Goal: Task Accomplishment & Management: Manage account settings

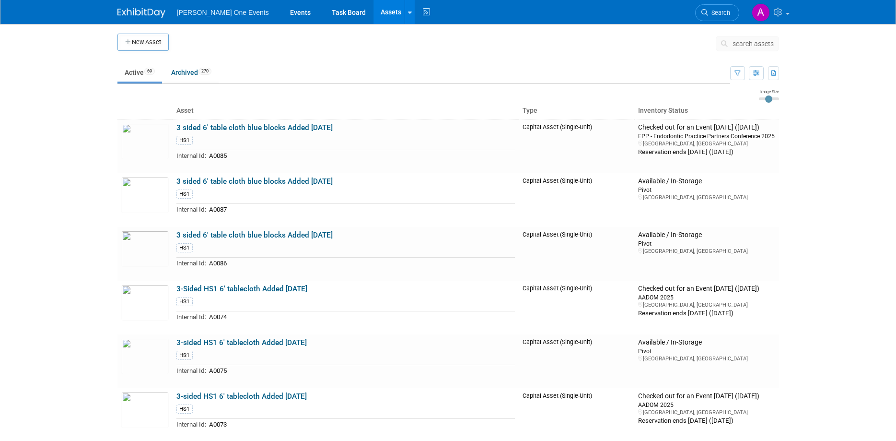
click at [725, 40] on icon at bounding box center [726, 43] width 10 height 7
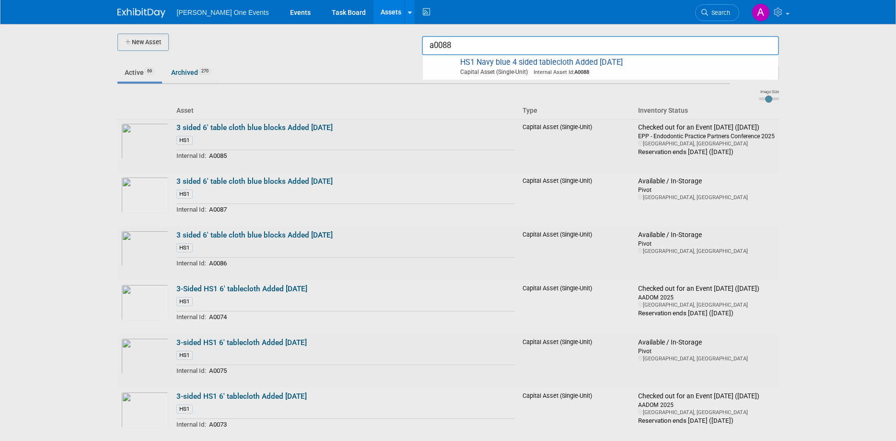
click at [547, 41] on input "a0088" at bounding box center [600, 45] width 357 height 19
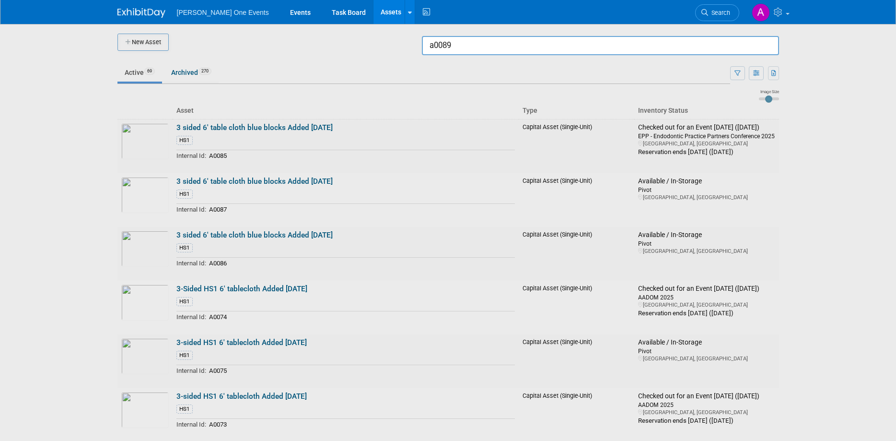
type input "a0089"
click at [448, 42] on div at bounding box center [448, 220] width 0 height 441
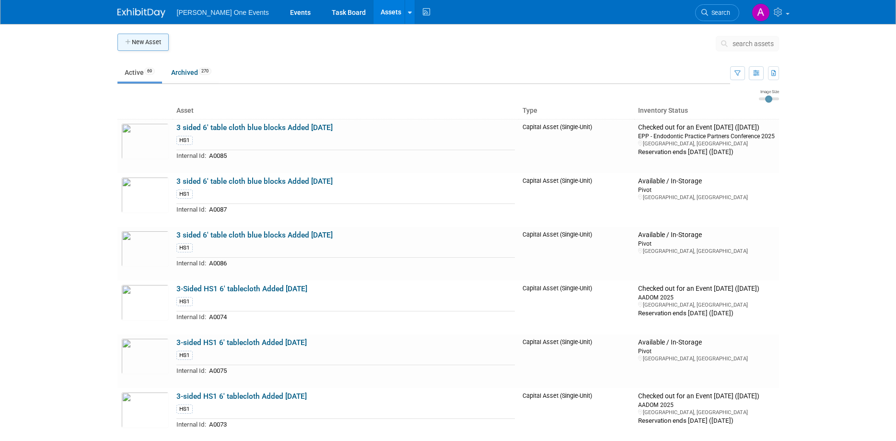
click at [144, 45] on button "New Asset" at bounding box center [142, 42] width 51 height 17
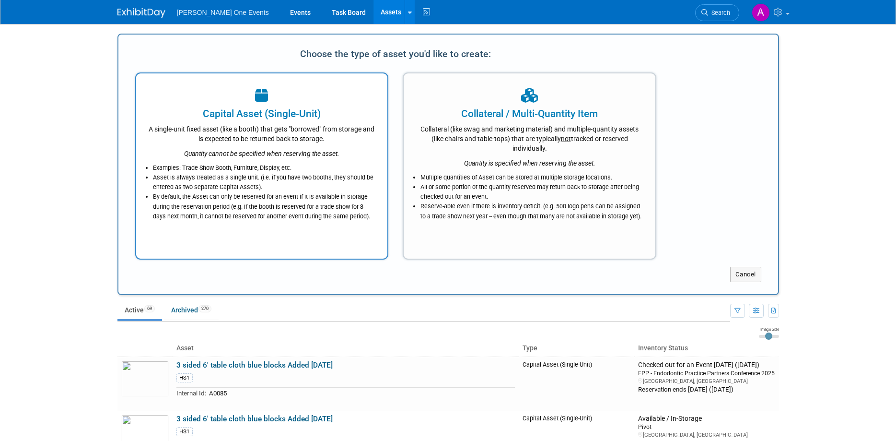
click at [289, 134] on div "A single-unit fixed asset (like a booth) that gets "borrowed" from storage and …" at bounding box center [262, 132] width 228 height 23
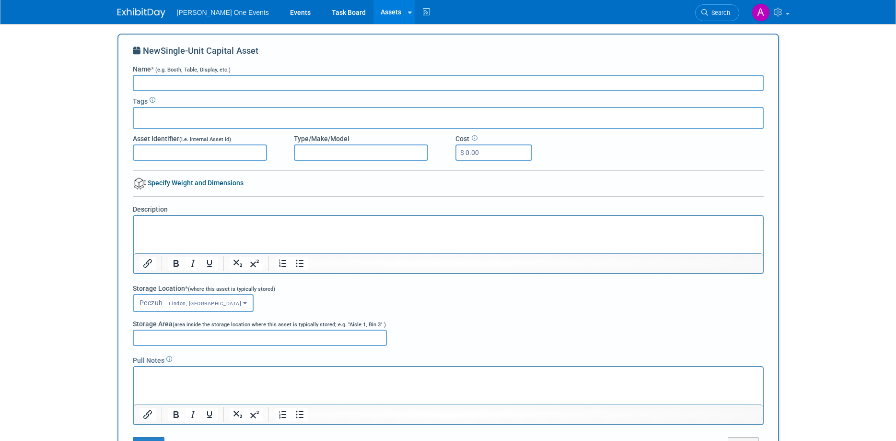
click at [166, 83] on input "Name * (e.g. Booth, Table, Display, etc.)" at bounding box center [448, 83] width 631 height 16
type input "8"
type input "8' Henry Schine Table cloth added Sept 2025"
click at [153, 122] on div at bounding box center [448, 118] width 631 height 22
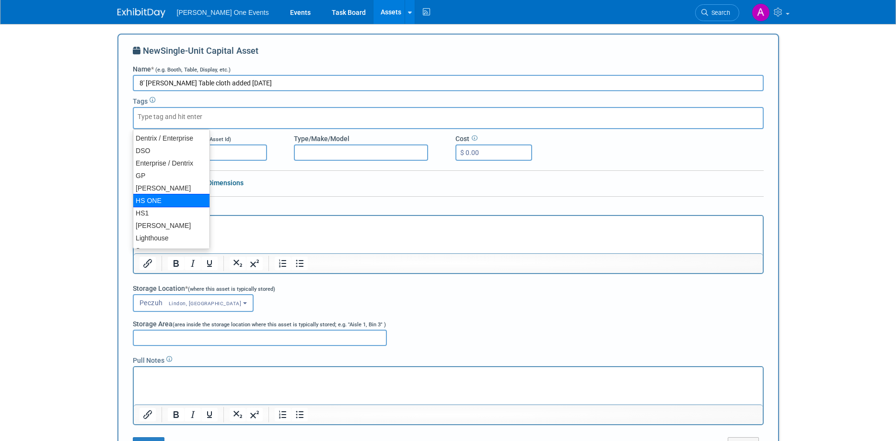
click at [176, 197] on div "HS ONE" at bounding box center [171, 200] width 77 height 13
type input "HS ONE"
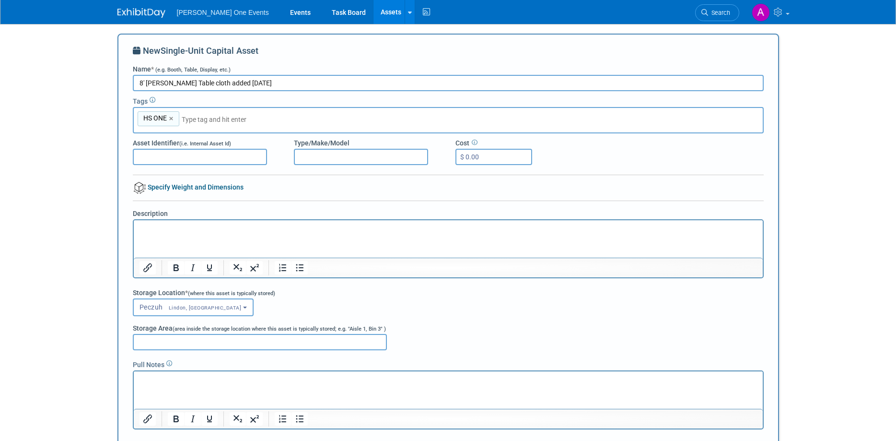
click at [175, 157] on input "Asset Identifier (i.e. Internal Asset Id)" at bounding box center [200, 157] width 134 height 16
type input "A0089"
drag, startPoint x: 218, startPoint y: 83, endPoint x: 136, endPoint y: 82, distance: 82.0
click at [136, 82] on input "8' Henry Schine Table cloth added Sept 2025" at bounding box center [448, 83] width 631 height 16
click at [182, 230] on p "Rich Text Area. Press ALT-0 for help." at bounding box center [448, 228] width 618 height 10
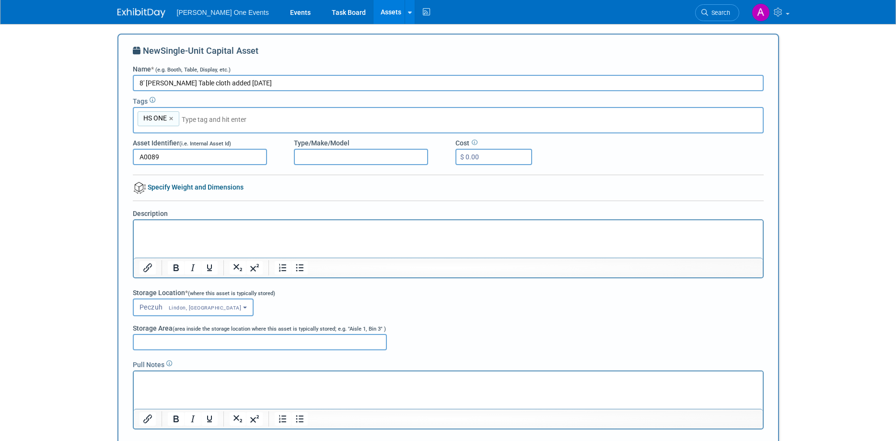
paste body "Rich Text Area. Press ALT-0 for help."
click at [151, 307] on span "Peczuh Lindon, UT" at bounding box center [190, 307] width 102 height 8
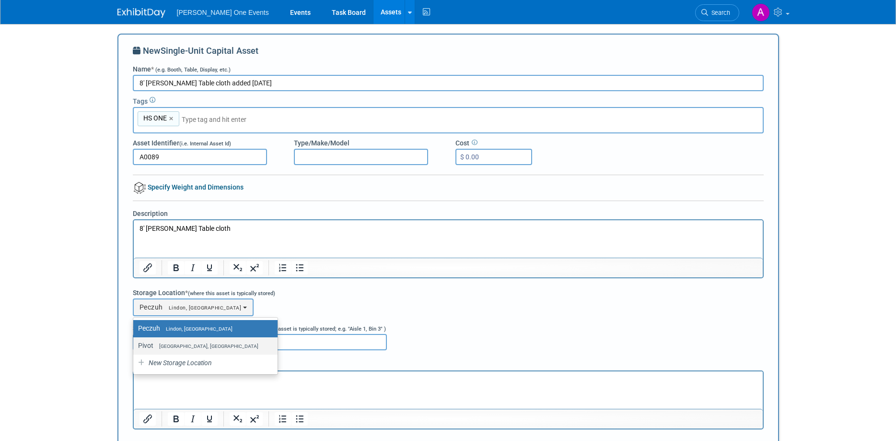
click at [157, 347] on span "West Haven, UT" at bounding box center [205, 346] width 105 height 6
click at [135, 347] on input "Pivot West Haven, UT" at bounding box center [131, 345] width 6 height 6
select select "11222958"
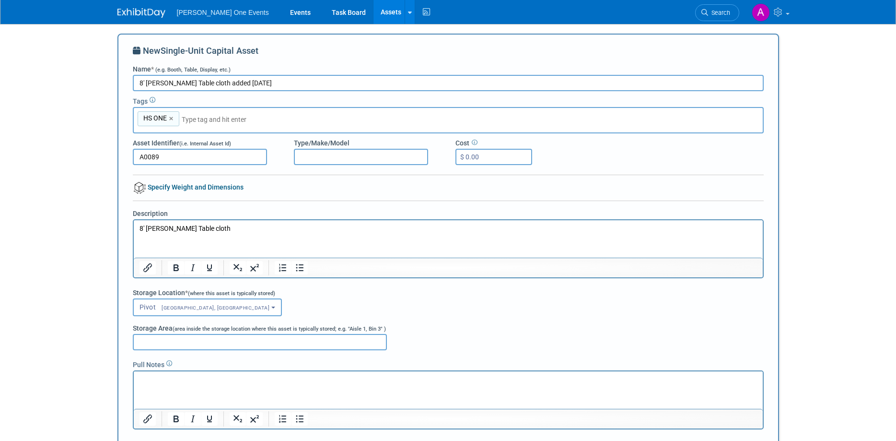
click at [791, 236] on body "Henry Schein One Events Events Task Board Assets New Asset Search Assets Bulk U…" at bounding box center [448, 220] width 896 height 441
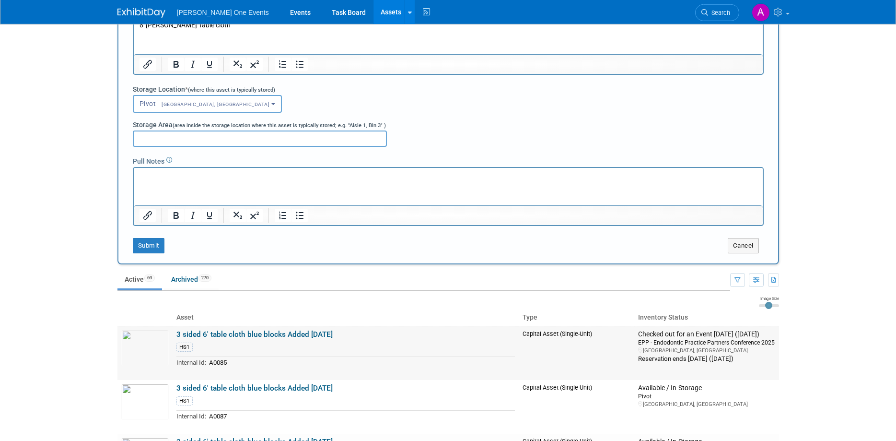
scroll to position [232, 0]
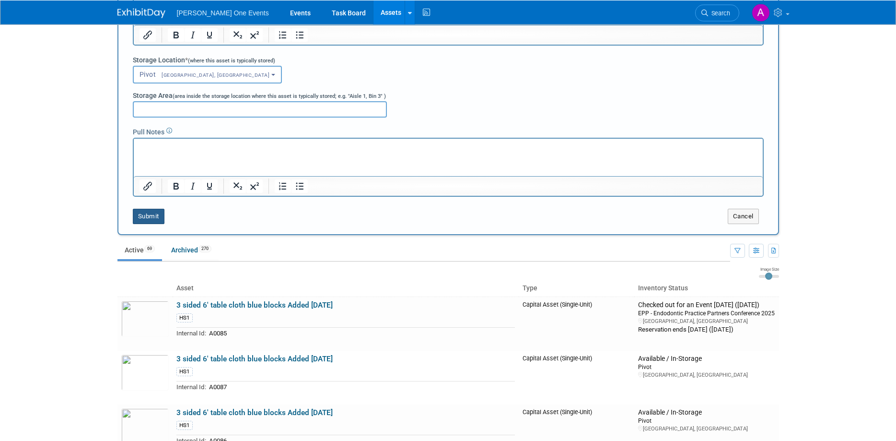
click at [146, 217] on button "Submit" at bounding box center [149, 216] width 32 height 15
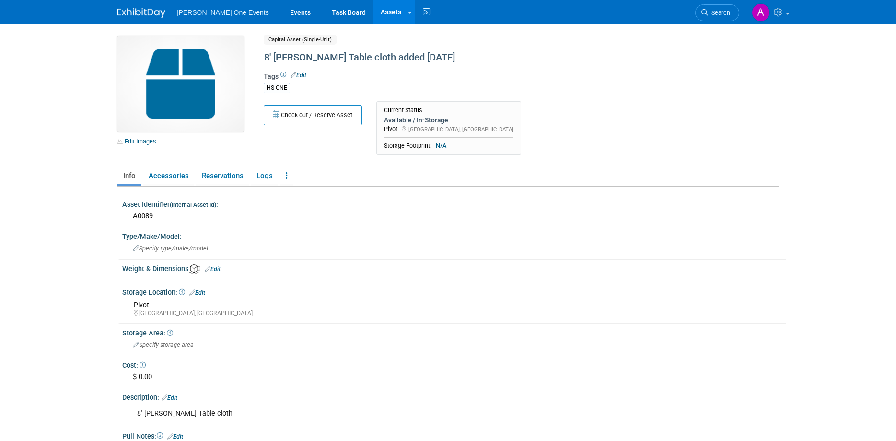
click at [140, 123] on img at bounding box center [180, 84] width 127 height 96
click at [135, 138] on link "Edit Images" at bounding box center [138, 141] width 43 height 12
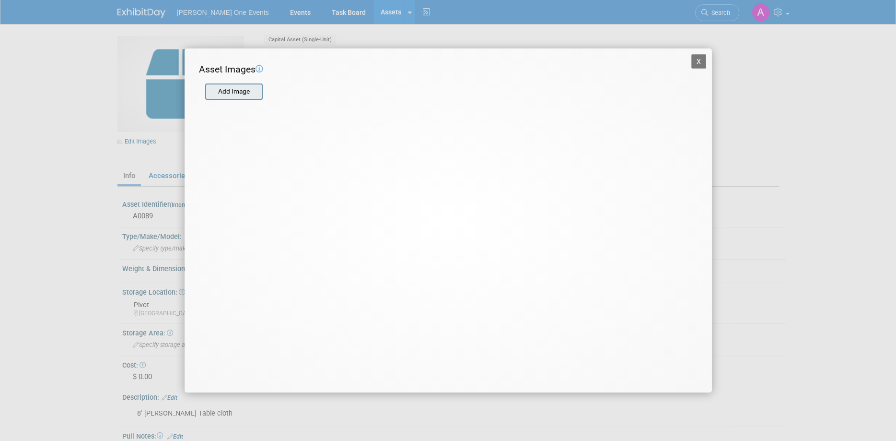
click at [255, 89] on input "file" at bounding box center [205, 91] width 114 height 14
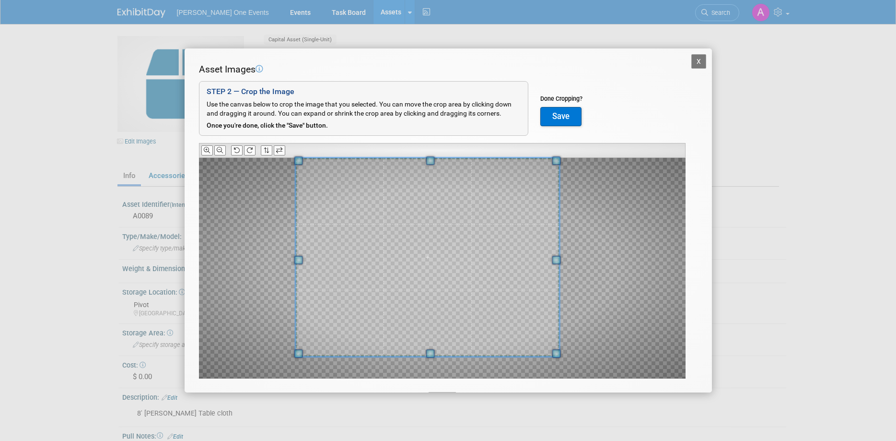
click at [285, 160] on div at bounding box center [442, 268] width 487 height 221
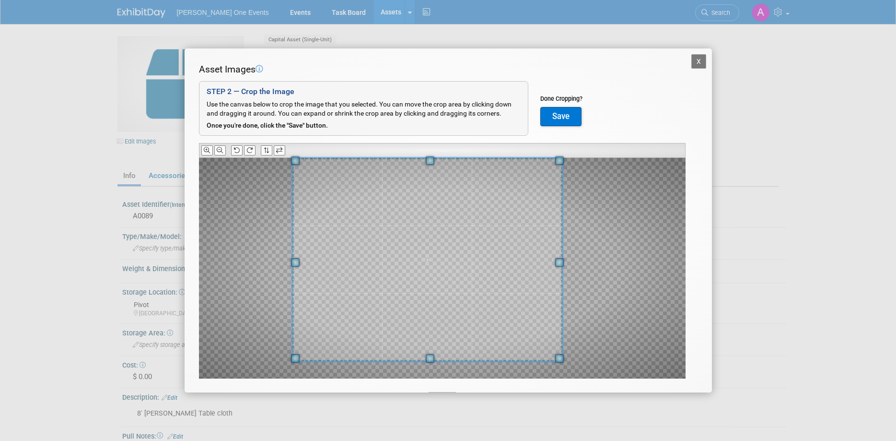
click at [435, 359] on div at bounding box center [427, 259] width 270 height 203
click at [561, 115] on button "Save" at bounding box center [560, 116] width 41 height 19
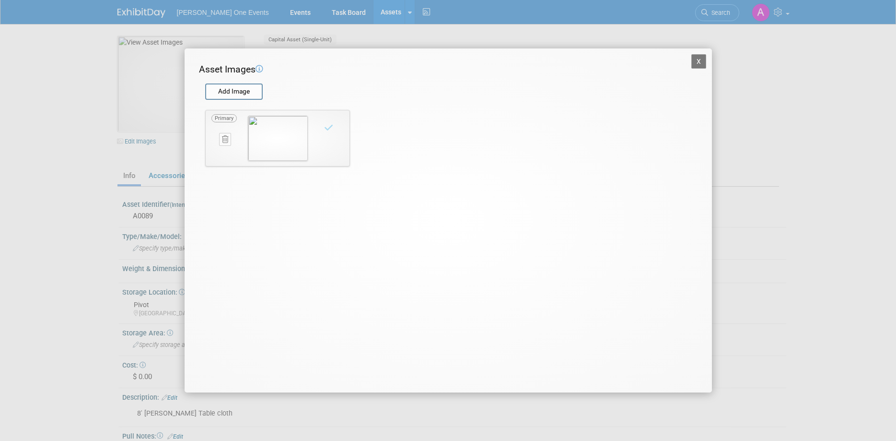
click at [699, 62] on button "X" at bounding box center [698, 61] width 15 height 14
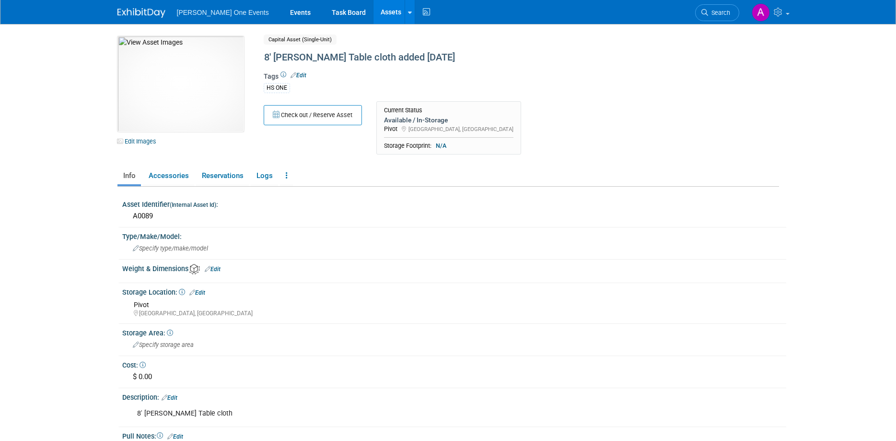
click at [209, 10] on span "[PERSON_NAME] One Events" at bounding box center [223, 13] width 92 height 8
click at [283, 18] on link "Events" at bounding box center [300, 12] width 35 height 24
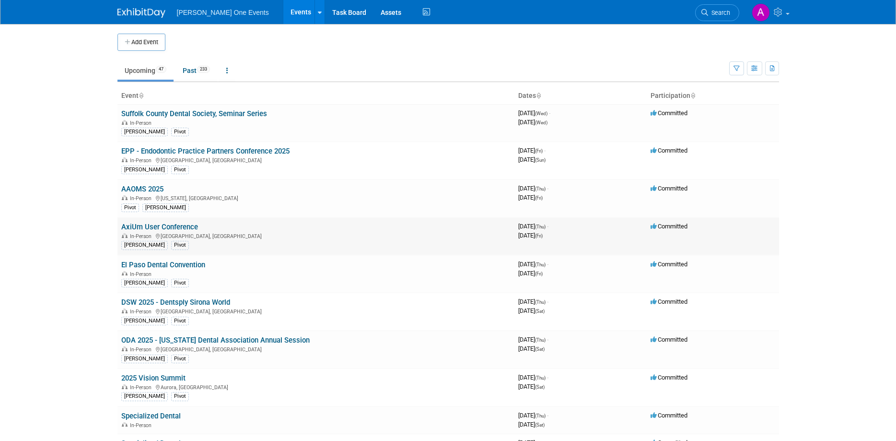
click at [153, 225] on link "AxiUm User Conference" at bounding box center [159, 226] width 77 height 9
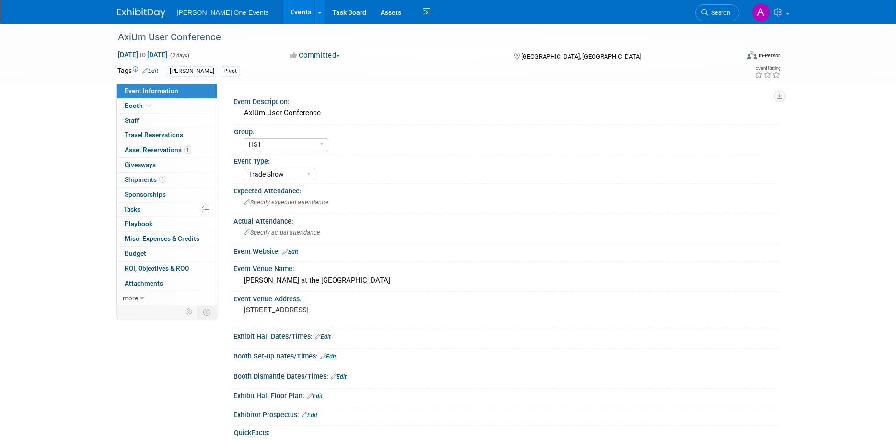
select select "HS1"
select select "Trade Show"
click at [139, 153] on span "Asset Reservations 1" at bounding box center [158, 150] width 67 height 8
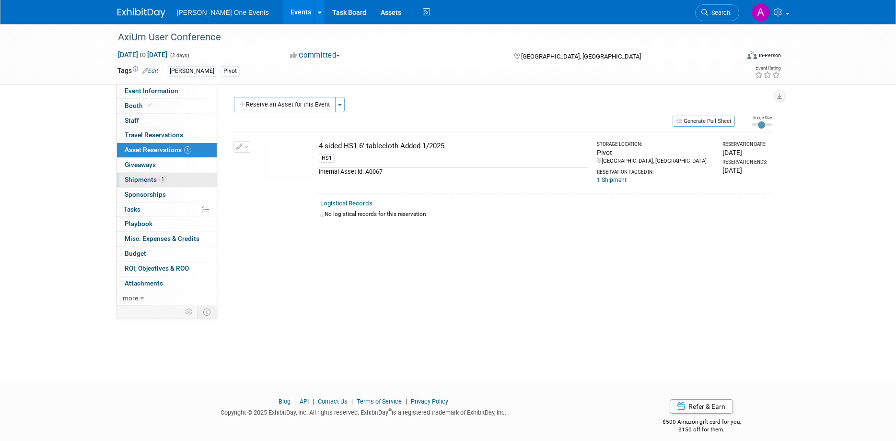
click at [139, 175] on link "1 Shipments 1" at bounding box center [167, 180] width 100 height 14
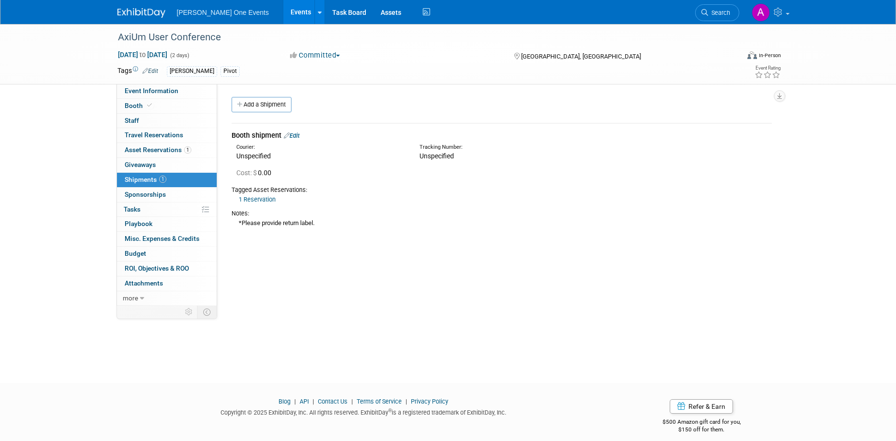
click at [299, 133] on link "Edit" at bounding box center [292, 135] width 16 height 7
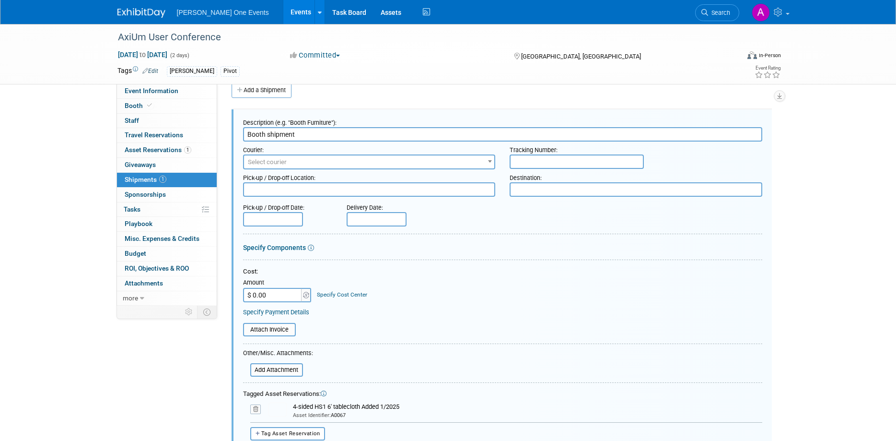
drag, startPoint x: 310, startPoint y: 130, endPoint x: 208, endPoint y: 152, distance: 104.4
click at [243, 141] on input "Booth shipment" at bounding box center [502, 134] width 519 height 14
click at [293, 160] on span "Select courier" at bounding box center [369, 161] width 251 height 13
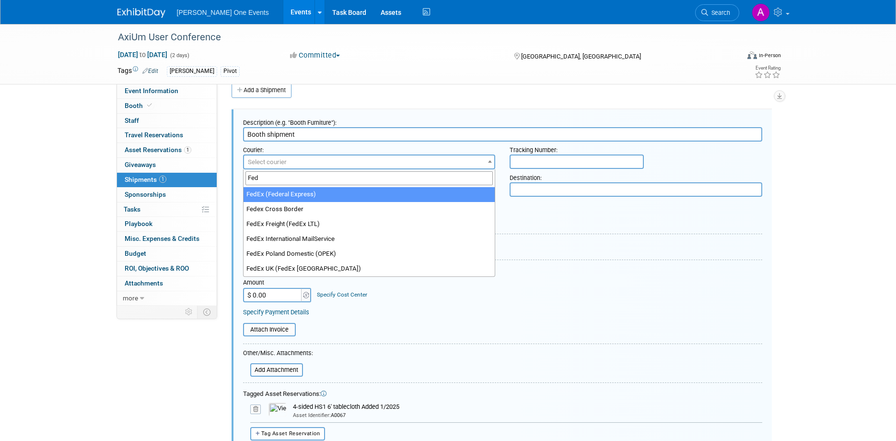
type input "Fed"
select select "206"
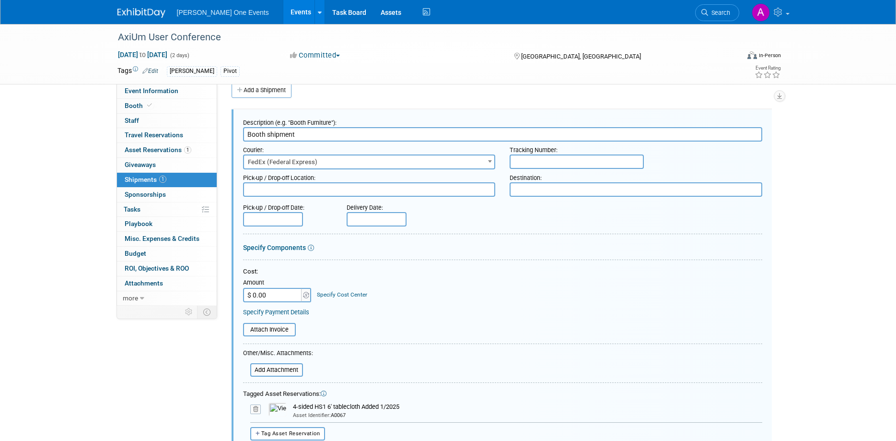
click at [543, 164] on input "text" at bounding box center [577, 161] width 134 height 14
paste input "884243452387"
type input "884243452387"
click at [262, 372] on input "file" at bounding box center [245, 370] width 114 height 12
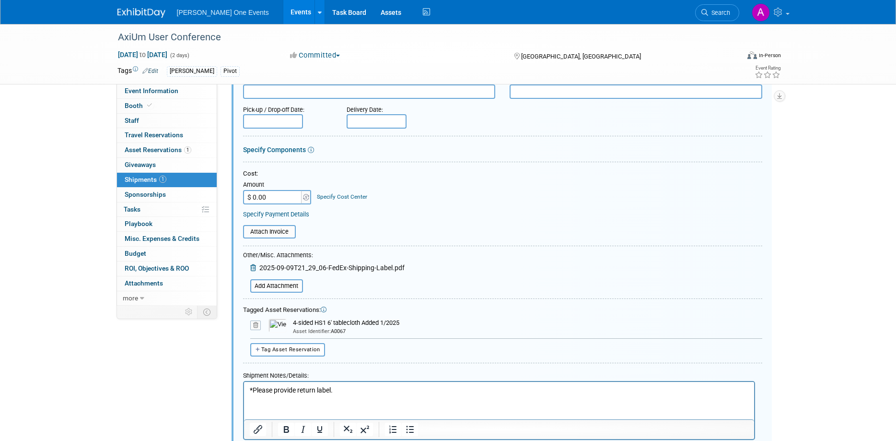
scroll to position [125, 0]
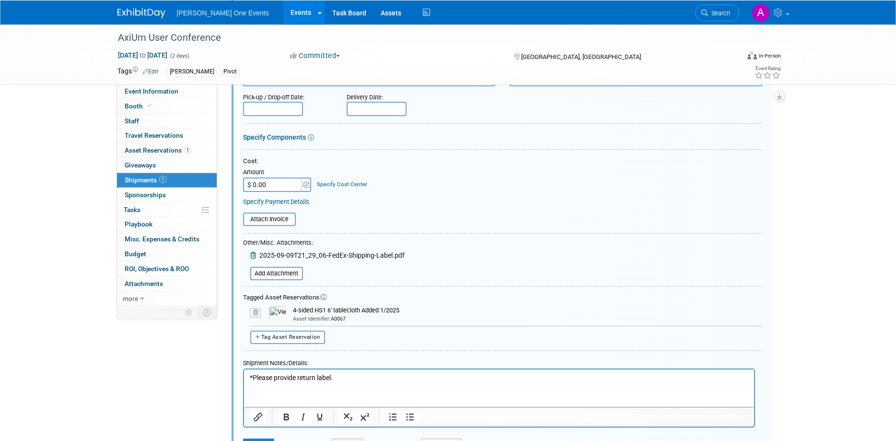
click at [248, 374] on html "*Please provide return label." at bounding box center [499, 375] width 510 height 13
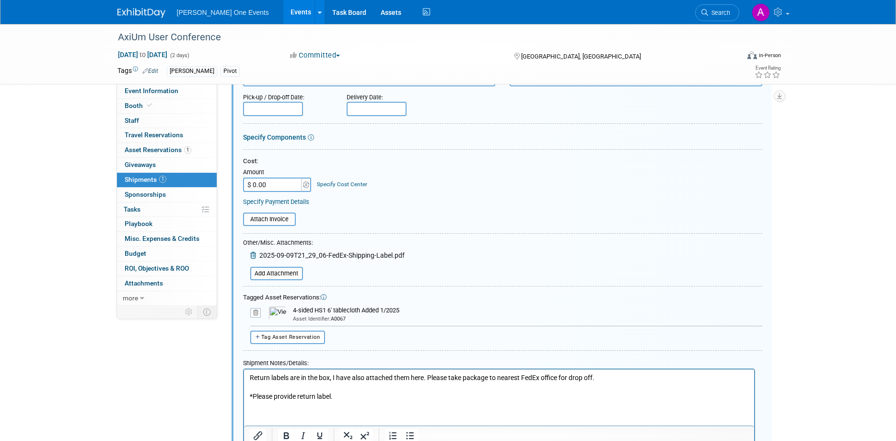
scroll to position [268, 0]
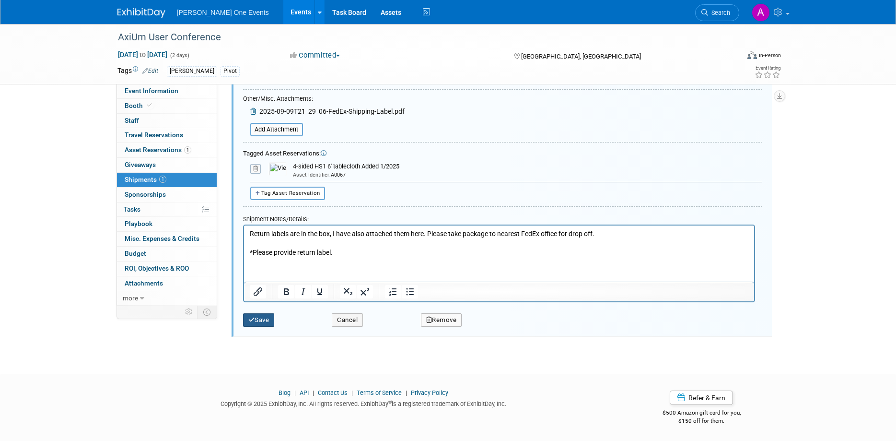
click at [252, 321] on icon "submit" at bounding box center [251, 319] width 7 height 6
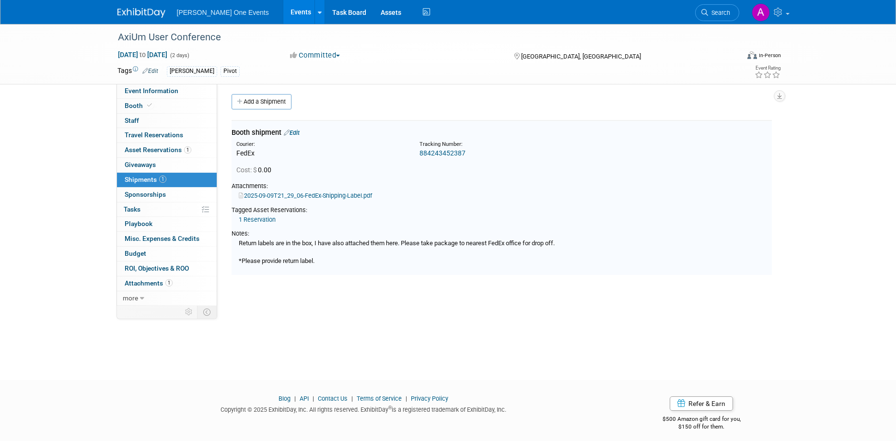
scroll to position [0, 0]
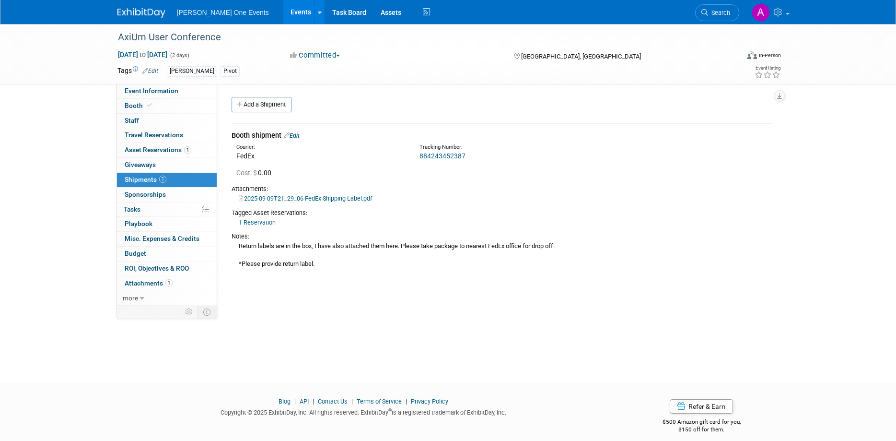
click at [283, 12] on link "Events" at bounding box center [300, 12] width 35 height 24
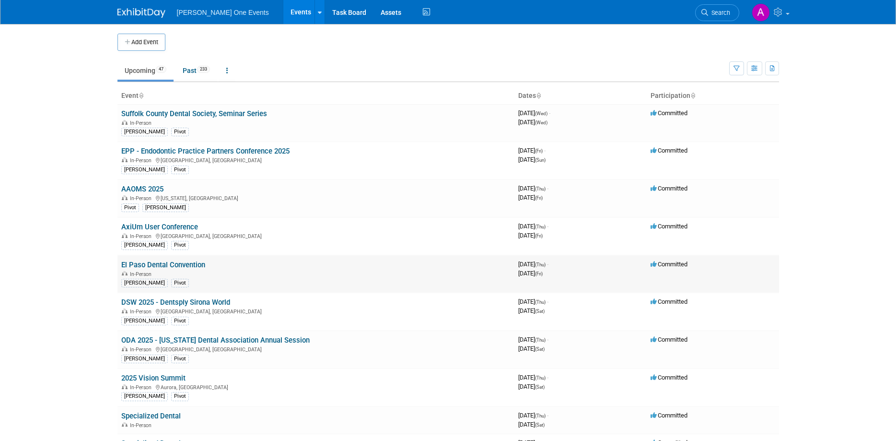
click at [158, 267] on link "El Paso Dental Convention" at bounding box center [163, 264] width 84 height 9
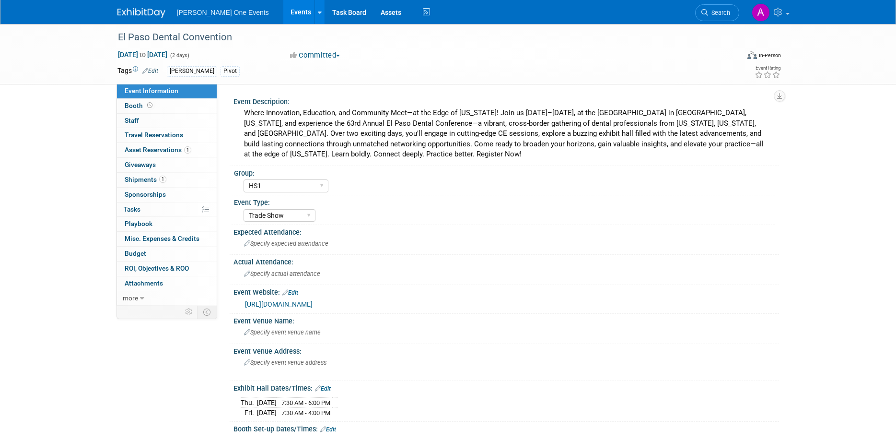
select select "HS1"
select select "Trade Show"
click at [148, 182] on span "Shipments 1" at bounding box center [146, 179] width 42 height 8
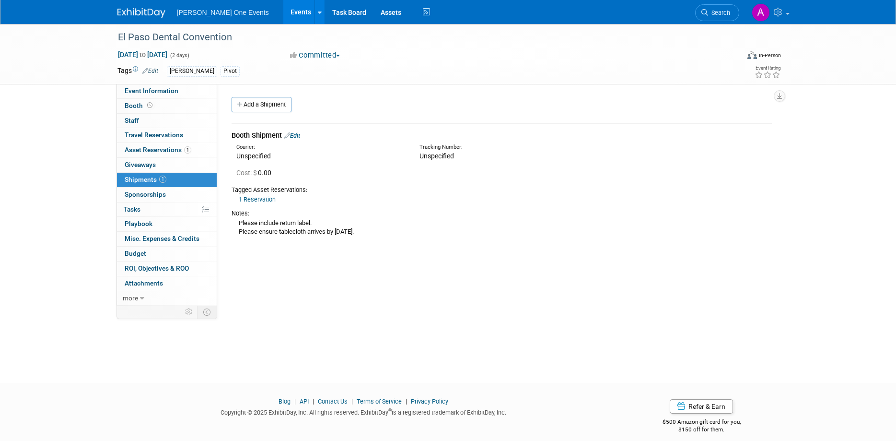
click at [295, 136] on link "Edit" at bounding box center [292, 135] width 16 height 7
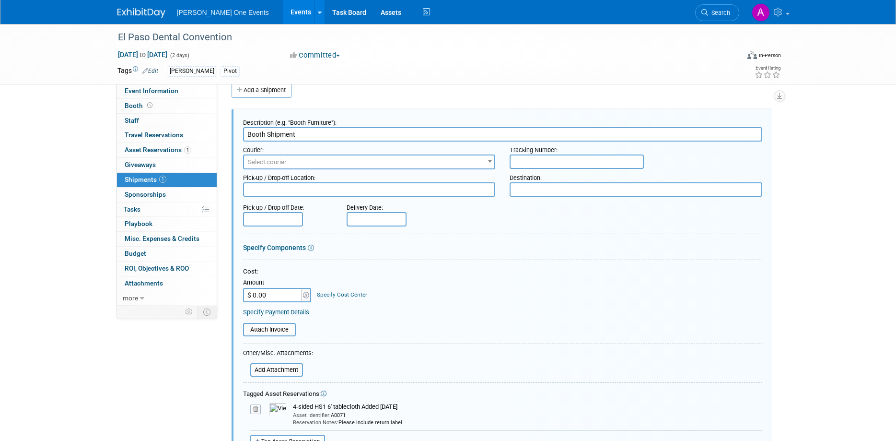
click at [280, 160] on span "Select courier" at bounding box center [267, 161] width 39 height 7
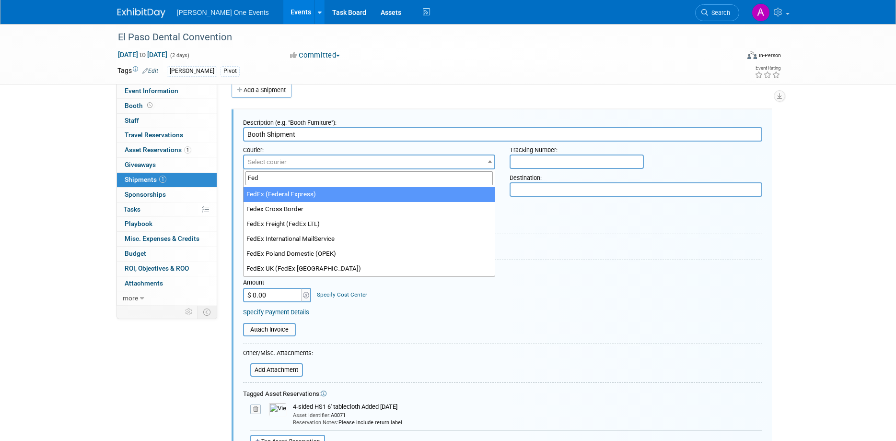
type input "Fed"
select select "206"
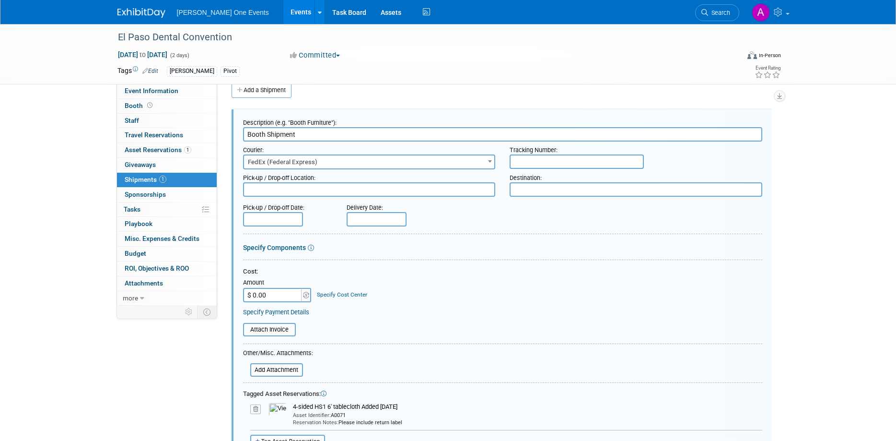
click at [552, 164] on input "text" at bounding box center [577, 161] width 134 height 14
paste input "884210336890"
type input "884210336890"
click at [288, 373] on input "file" at bounding box center [245, 370] width 114 height 12
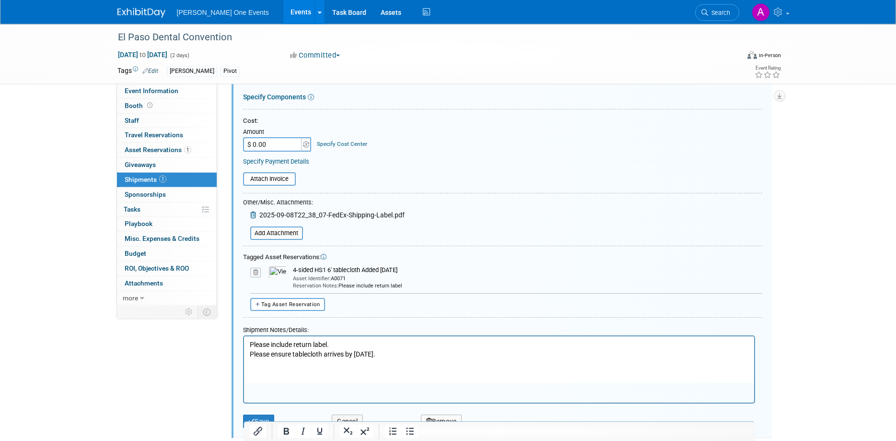
scroll to position [267, 0]
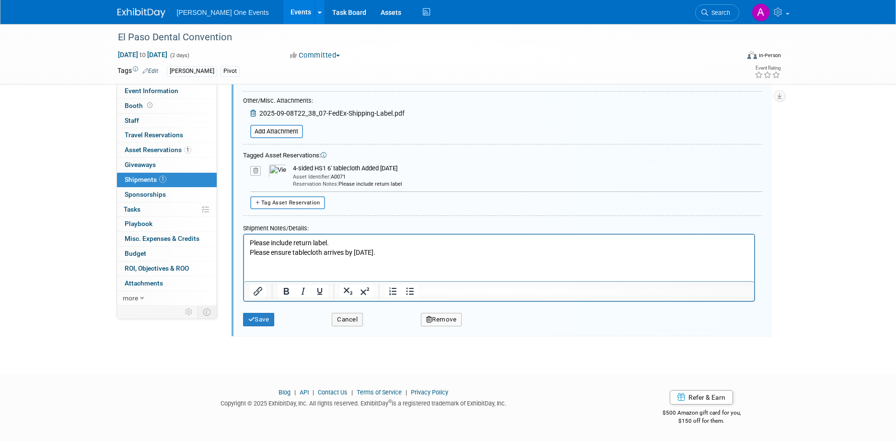
click at [250, 241] on p "Please include return label. Please ensure tablecloth arrives by [DATE]." at bounding box center [498, 247] width 499 height 19
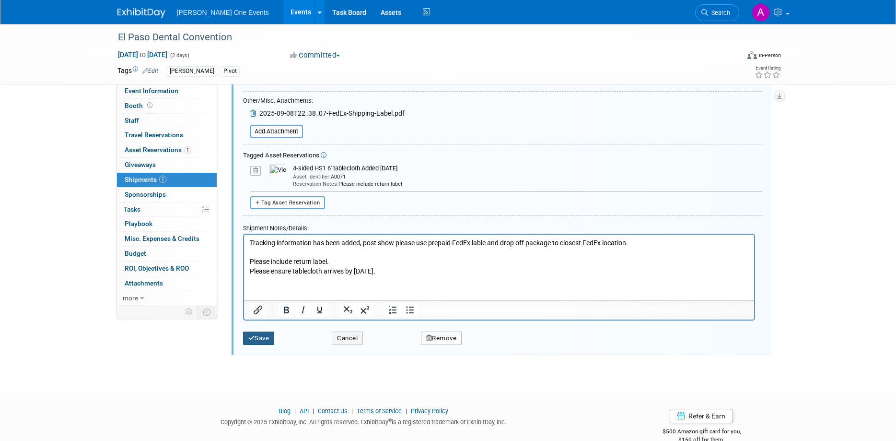
click at [261, 344] on button "Save" at bounding box center [259, 337] width 32 height 13
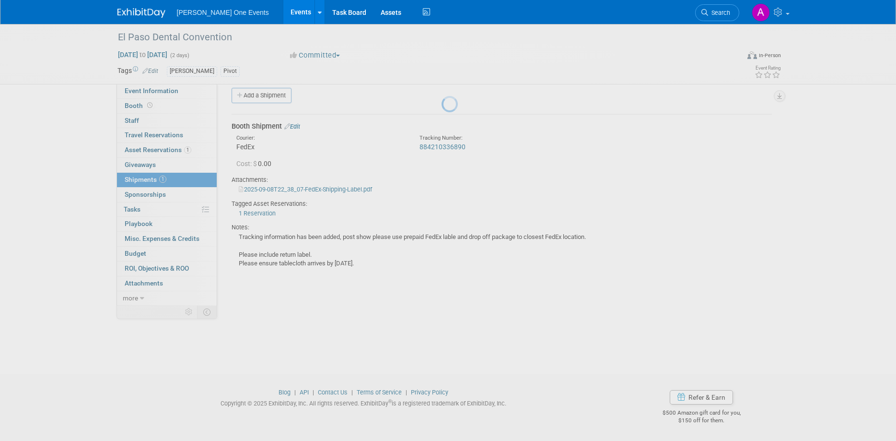
scroll to position [9, 0]
